Goal: Task Accomplishment & Management: Complete application form

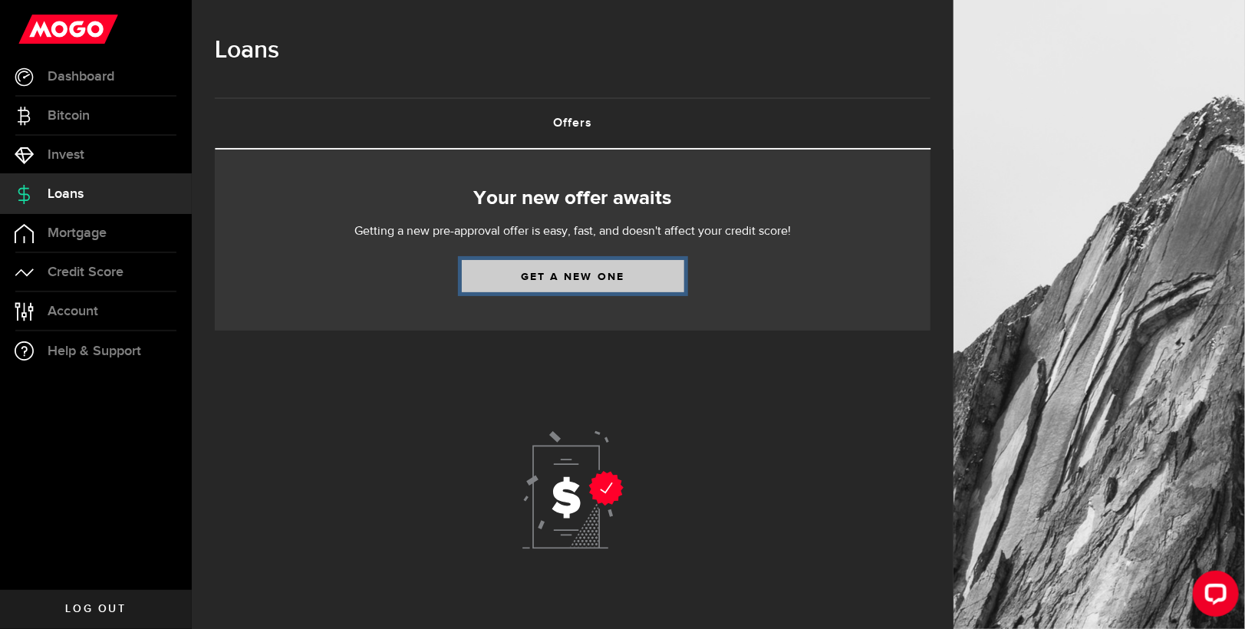
click at [587, 277] on link "Get a new one" at bounding box center [573, 276] width 222 height 32
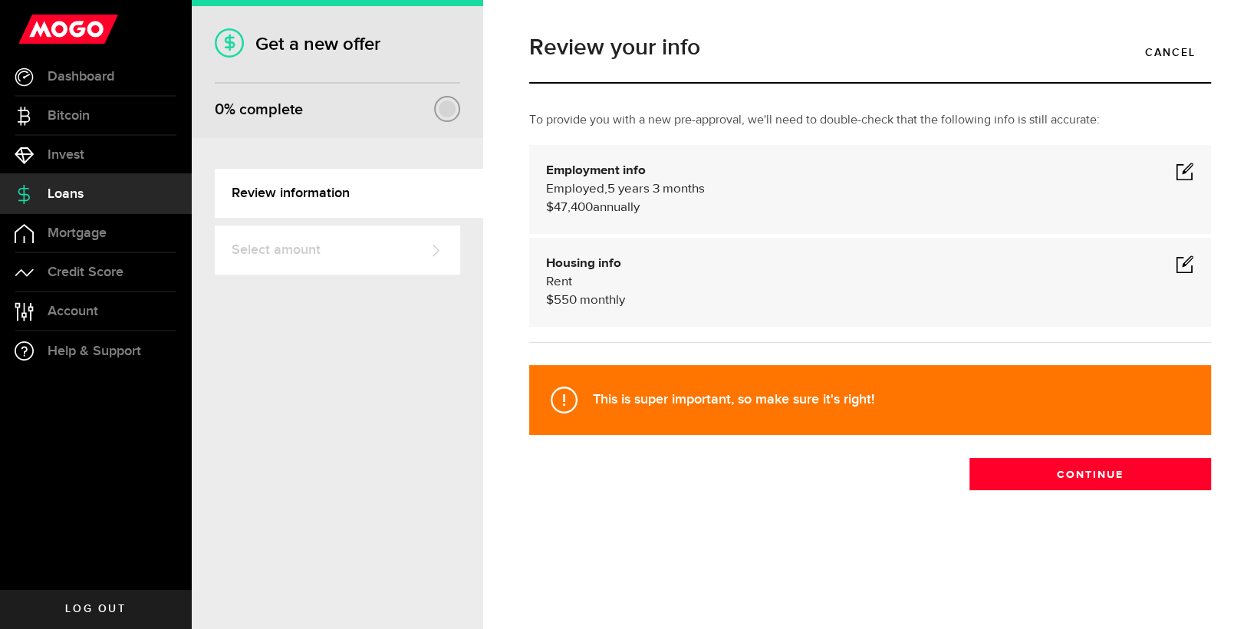
click at [1192, 173] on span at bounding box center [1185, 171] width 18 height 18
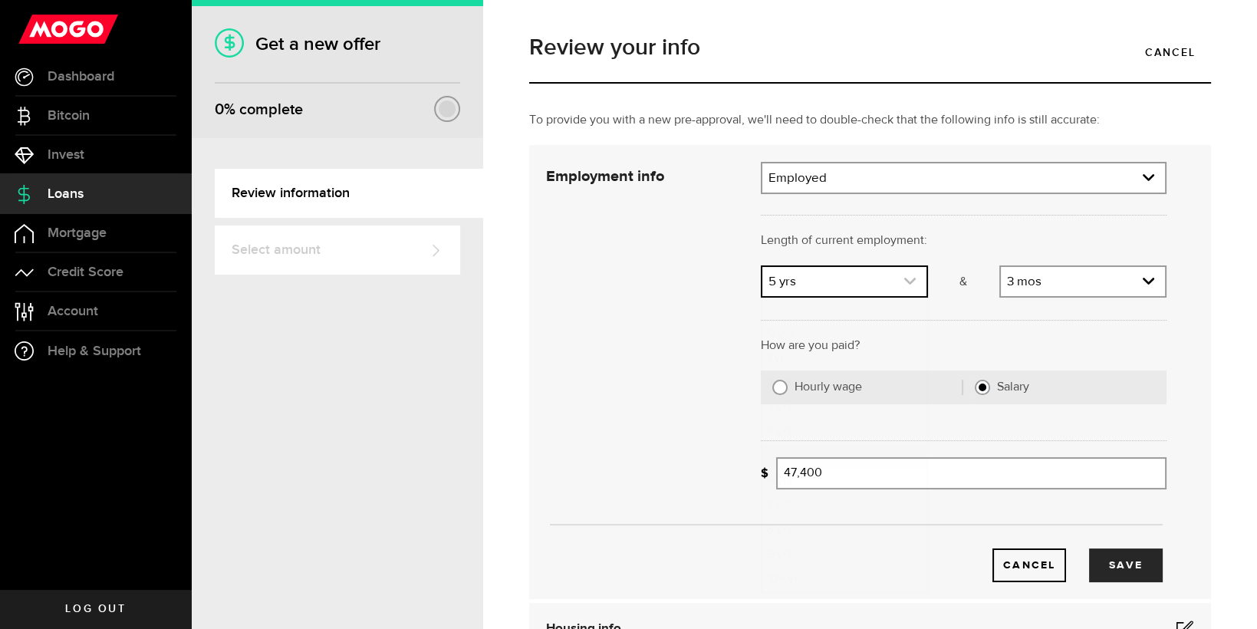
click at [877, 284] on link "expand select" at bounding box center [844, 281] width 164 height 29
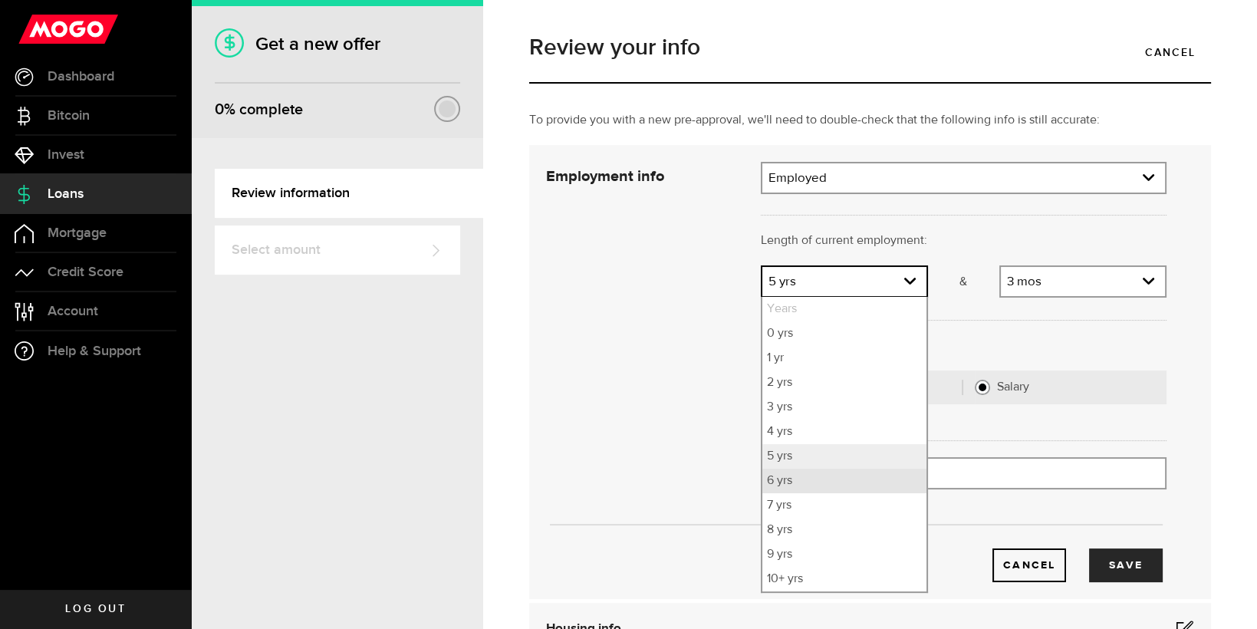
click at [789, 485] on li "6 yrs" at bounding box center [844, 481] width 164 height 25
select select "6"
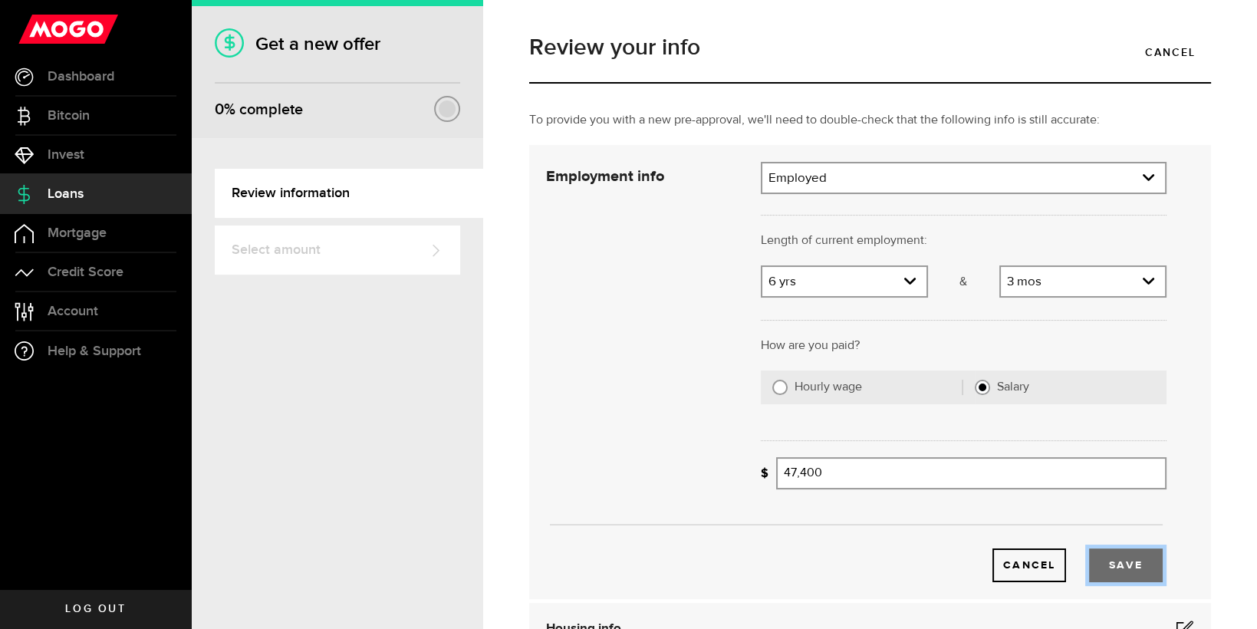
click at [1129, 564] on button "Save" at bounding box center [1126, 565] width 74 height 34
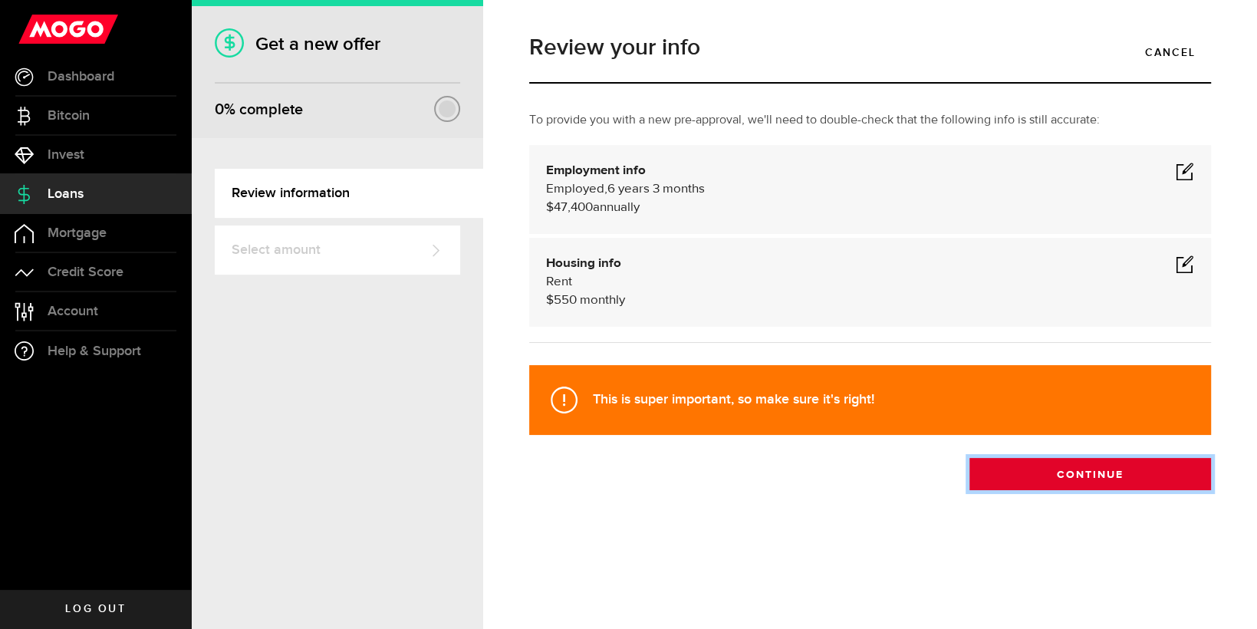
click at [1112, 479] on button "Continue" at bounding box center [1090, 474] width 242 height 32
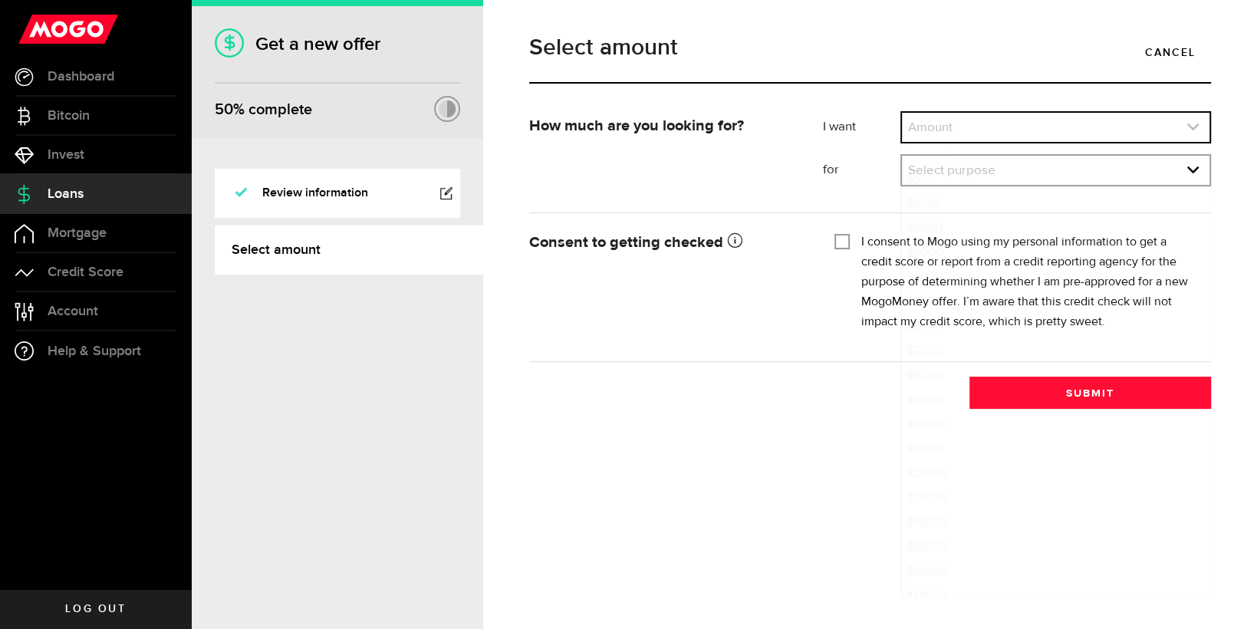
click at [977, 128] on link "expand select" at bounding box center [1056, 127] width 308 height 29
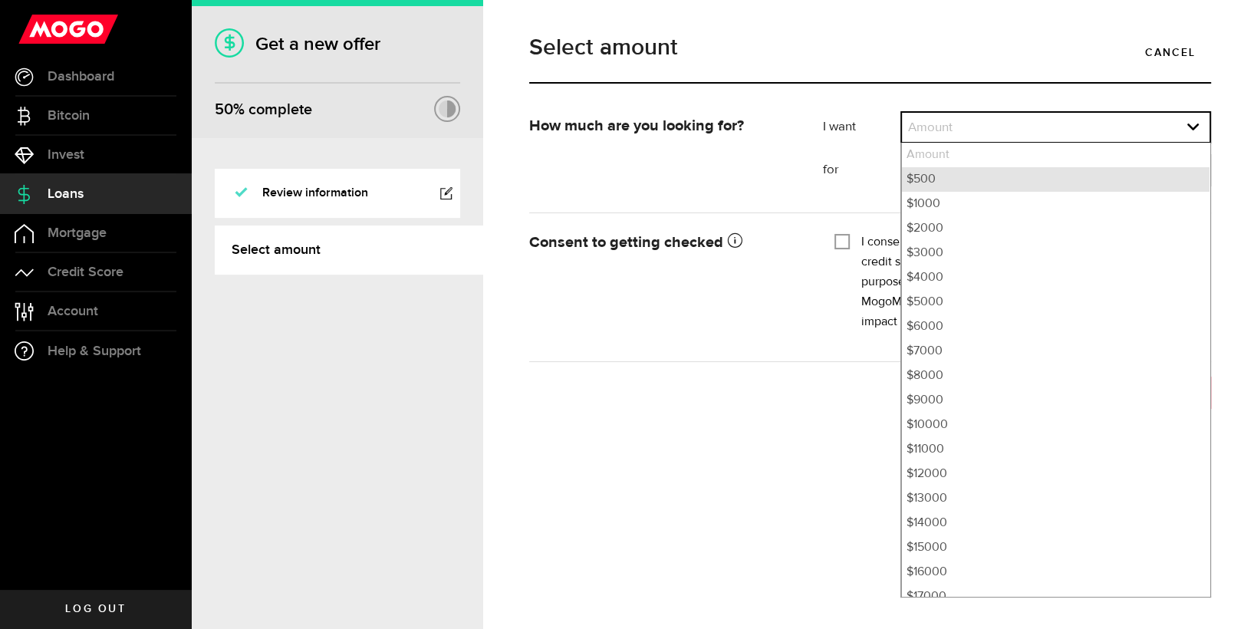
click at [948, 176] on li "$500" at bounding box center [1056, 179] width 308 height 25
select select "500"
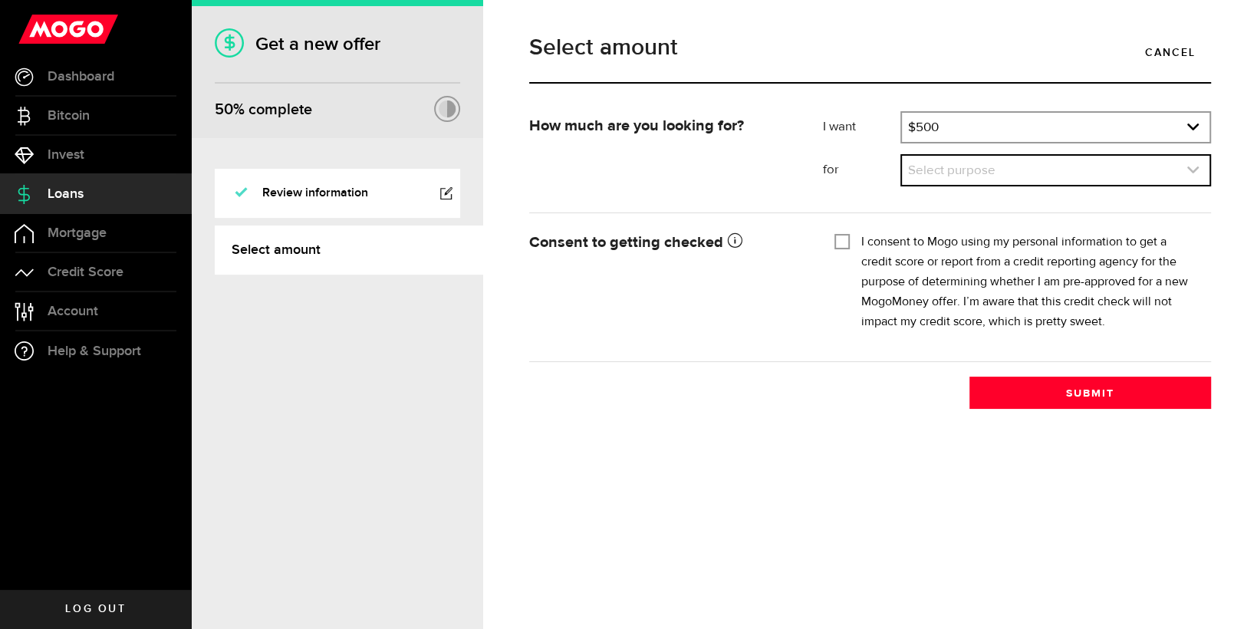
click at [936, 168] on link "expand select" at bounding box center [1056, 170] width 308 height 29
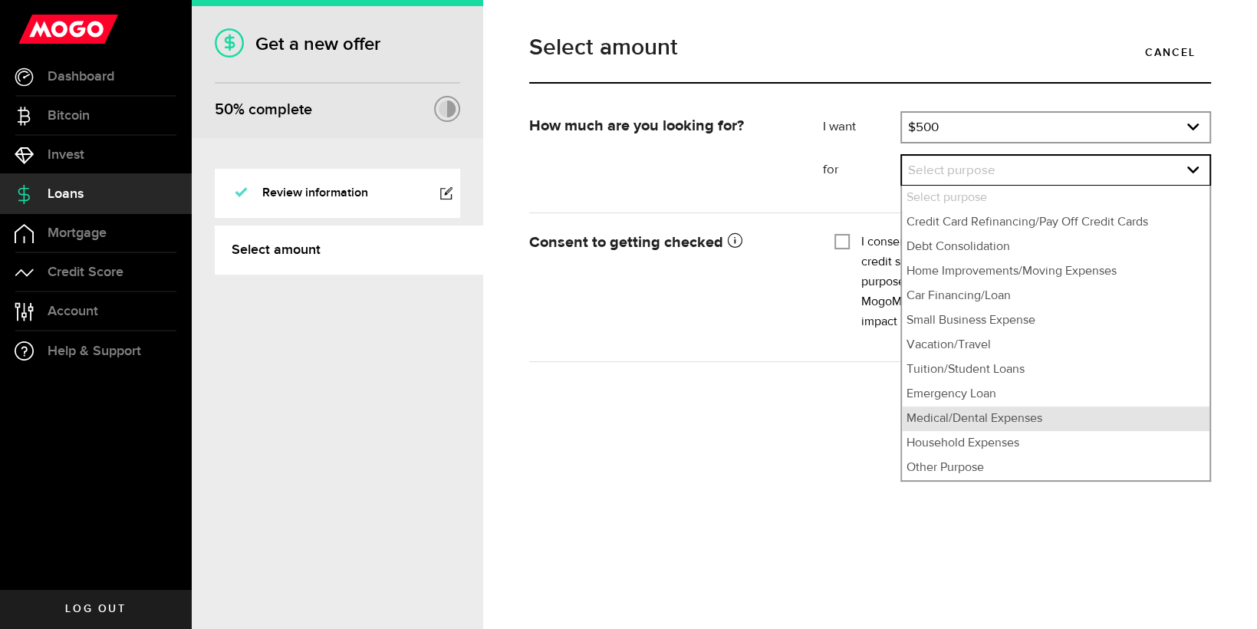
click at [1073, 419] on li "Medical/Dental Expenses" at bounding box center [1056, 418] width 308 height 25
select select "Medical/Dental Expenses"
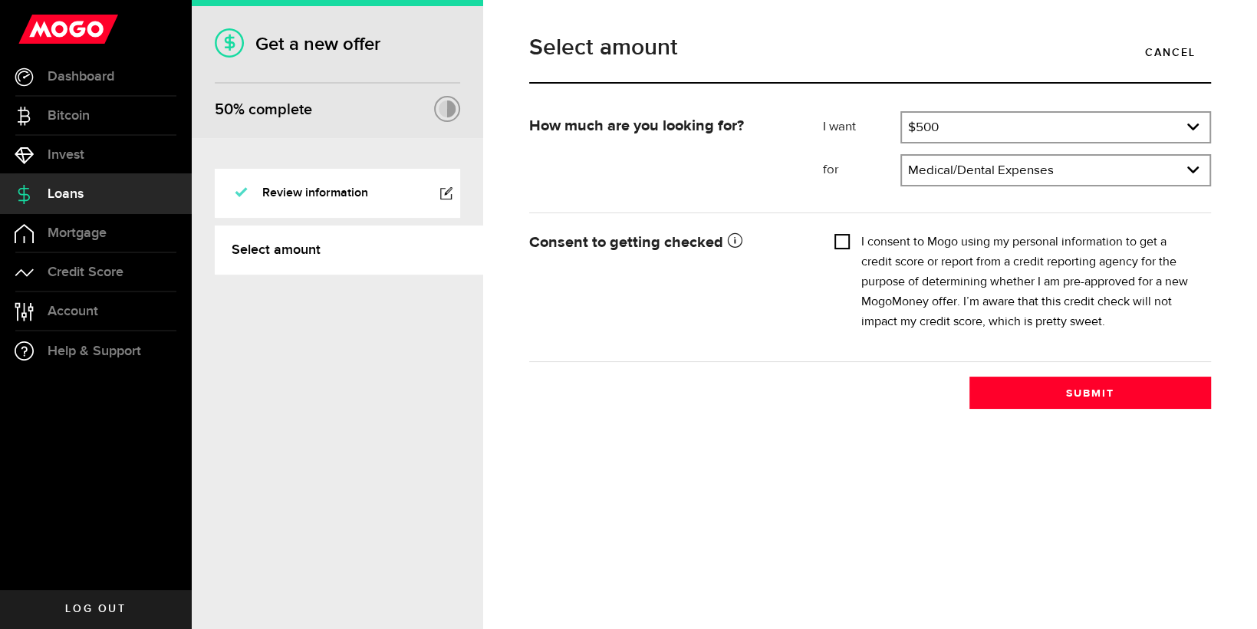
click at [848, 241] on input "I consent to Mogo using my personal information to get a credit score or report…" at bounding box center [841, 239] width 15 height 15
checkbox input "true"
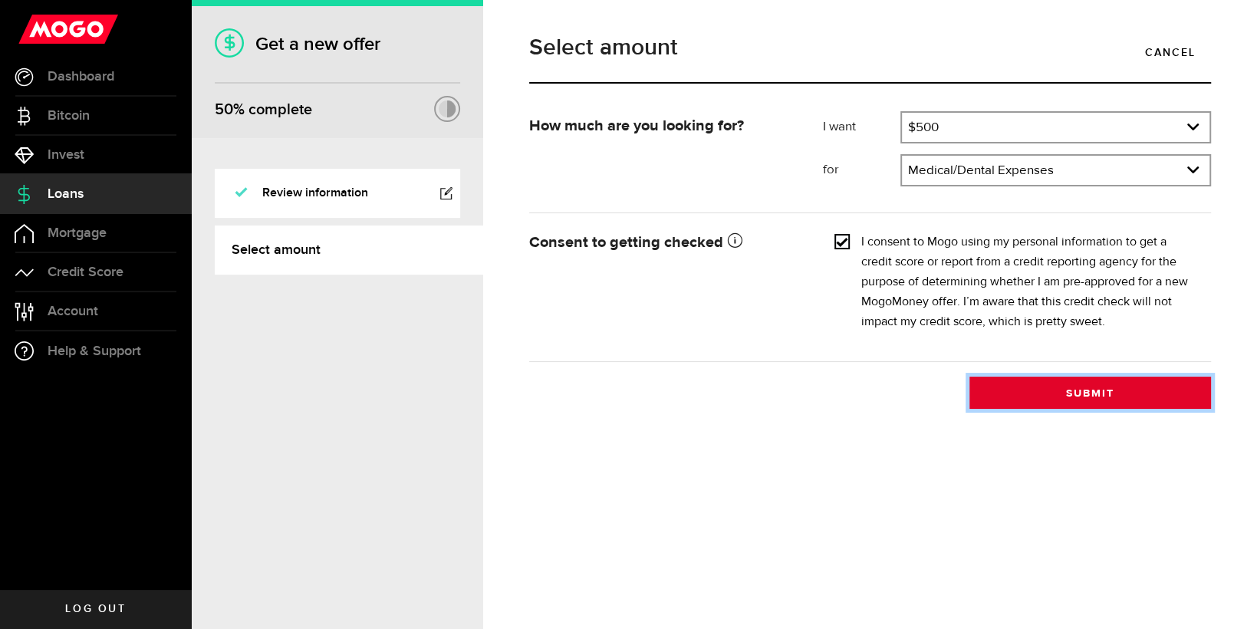
click at [1059, 387] on button "Submit" at bounding box center [1090, 393] width 242 height 32
